Goal: Information Seeking & Learning: Learn about a topic

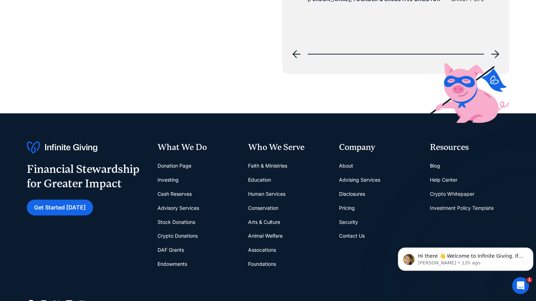
scroll to position [2853, 0]
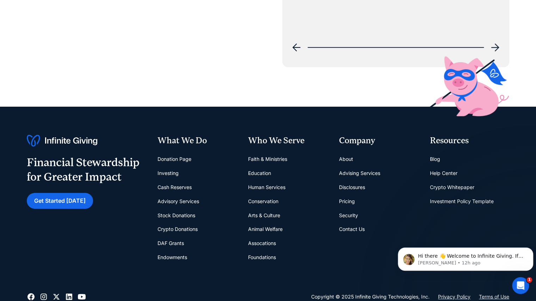
click at [177, 155] on link "Donation Page" at bounding box center [174, 159] width 34 height 14
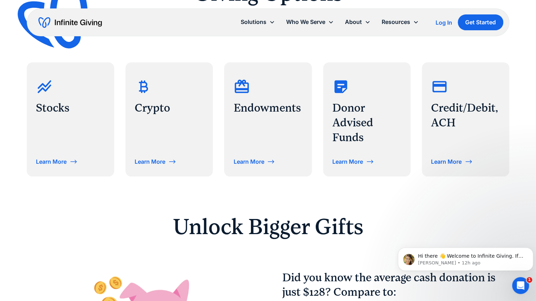
scroll to position [282, 0]
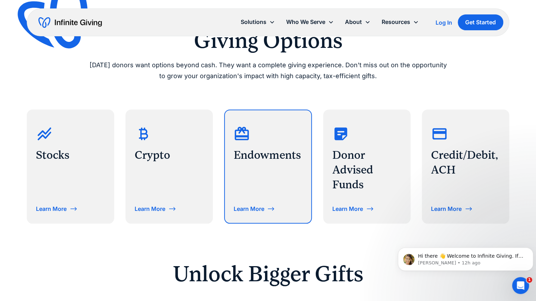
click at [249, 212] on div "Learn More" at bounding box center [254, 208] width 42 height 11
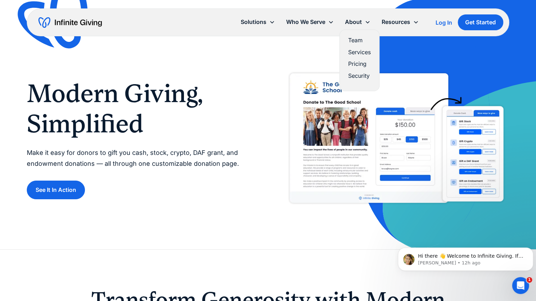
click at [364, 52] on link "Services" at bounding box center [359, 53] width 23 height 10
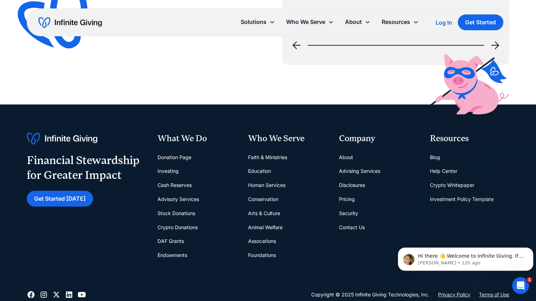
scroll to position [1162, 0]
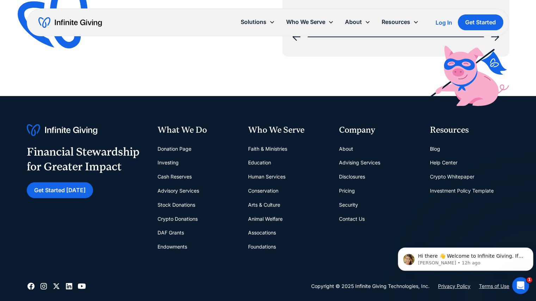
click at [176, 206] on link "Stock Donations" at bounding box center [176, 205] width 38 height 14
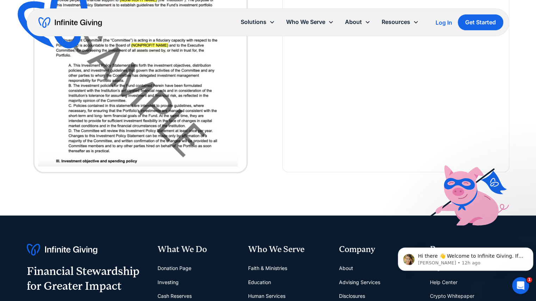
scroll to position [1937, 0]
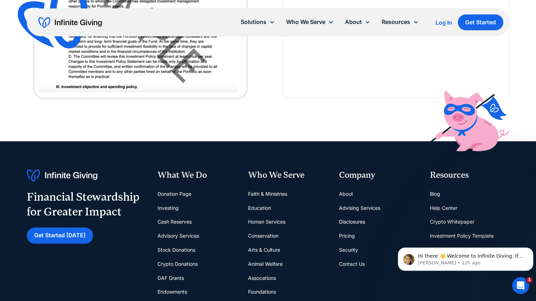
click at [178, 207] on link "Investing" at bounding box center [167, 208] width 21 height 14
